Goal: Transaction & Acquisition: Purchase product/service

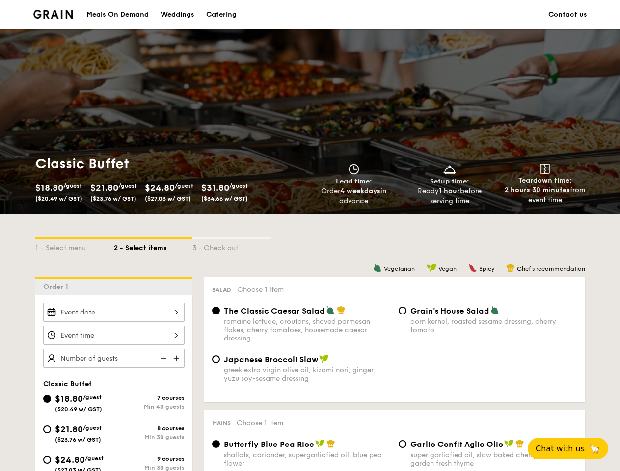
click at [310, 236] on div "1 - Select menu 2 - Select items 3 - Check out" at bounding box center [310, 245] width 550 height 63
click at [75, 245] on div "1 - Select menu" at bounding box center [74, 246] width 79 height 14
click at [153, 245] on div "2 - Select items" at bounding box center [153, 246] width 79 height 14
click at [232, 245] on div "3 - Check out" at bounding box center [231, 246] width 79 height 14
click at [114, 286] on div "Order 1" at bounding box center [113, 286] width 157 height 18
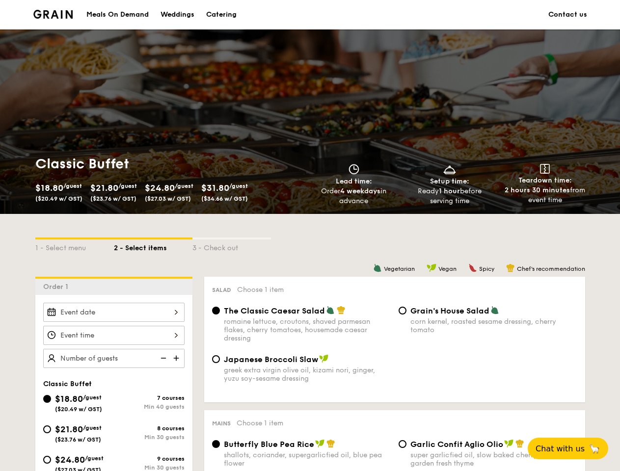
click at [114, 312] on div at bounding box center [113, 312] width 141 height 19
click at [114, 335] on div at bounding box center [310, 235] width 620 height 471
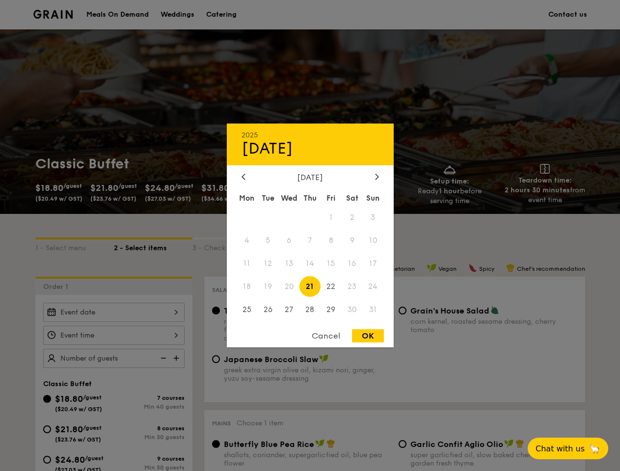
click at [177, 358] on div at bounding box center [310, 235] width 620 height 471
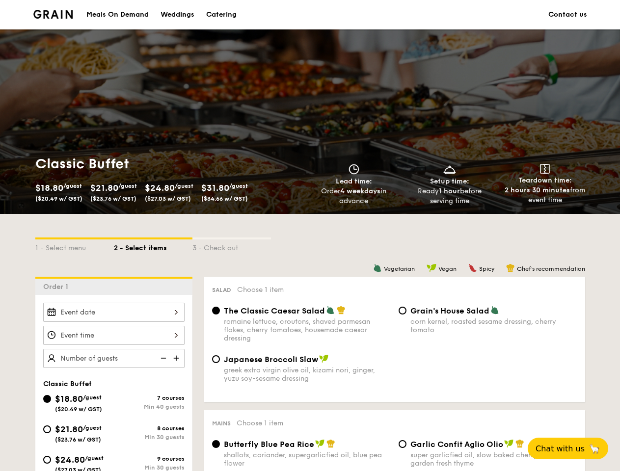
click at [162, 358] on div at bounding box center [310, 235] width 620 height 471
click at [573, 449] on span "Chat with us" at bounding box center [559, 448] width 49 height 9
